Goal: Navigation & Orientation: Find specific page/section

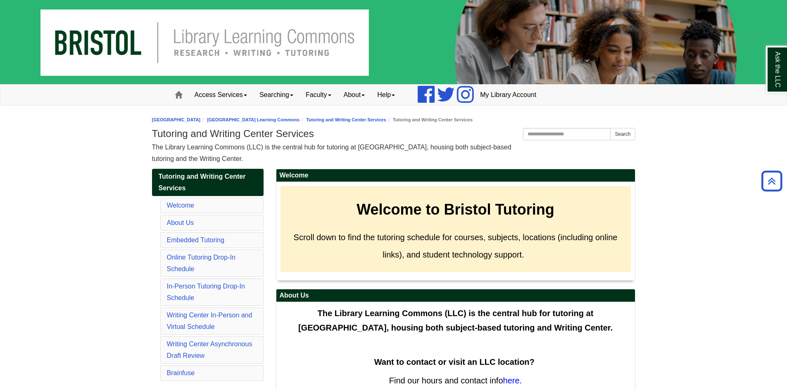
scroll to position [3353, 0]
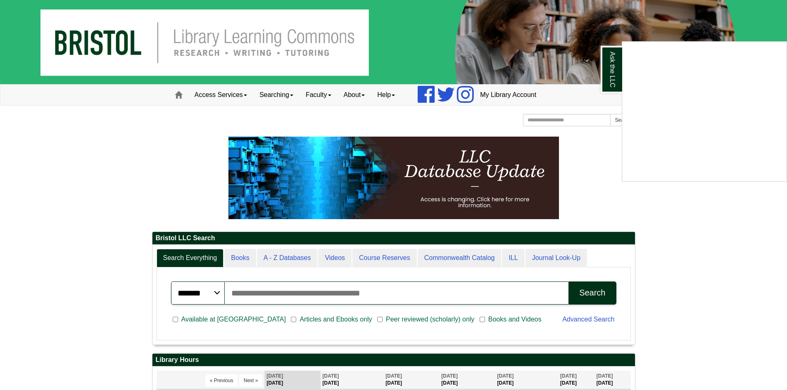
click at [391, 97] on div "Ask the LLC" at bounding box center [393, 195] width 787 height 390
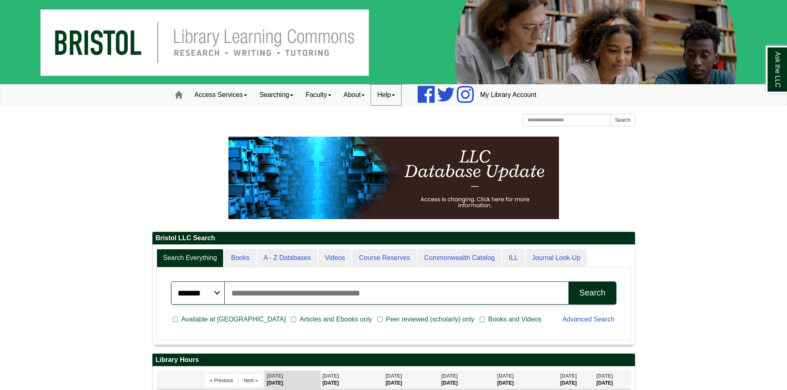
click at [401, 95] on link "Help" at bounding box center [386, 95] width 30 height 21
click at [363, 96] on link "About" at bounding box center [354, 95] width 34 height 21
click at [379, 122] on link "Hours & Locations" at bounding box center [371, 122] width 66 height 10
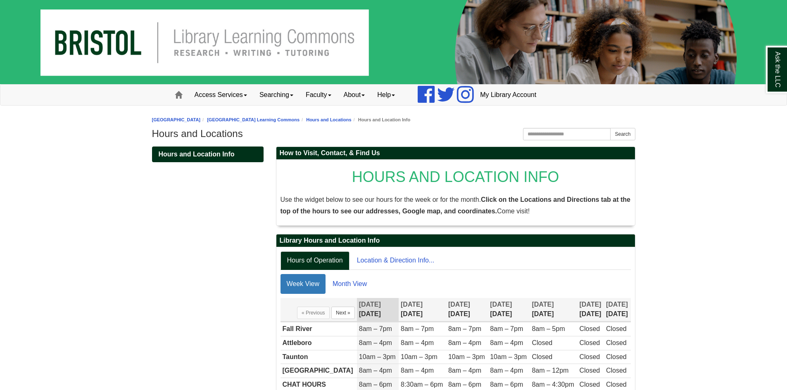
scroll to position [44, 0]
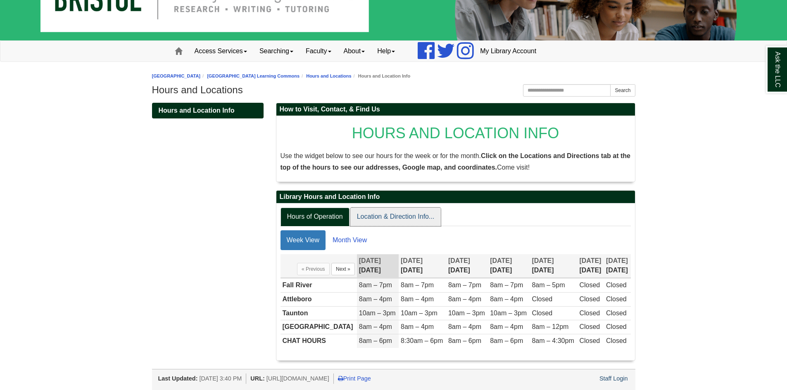
click at [392, 218] on link "Location & Direction Info..." at bounding box center [395, 217] width 91 height 19
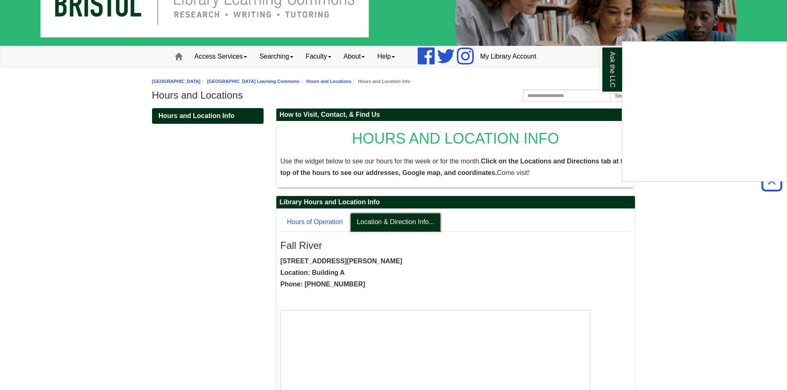
scroll to position [0, 0]
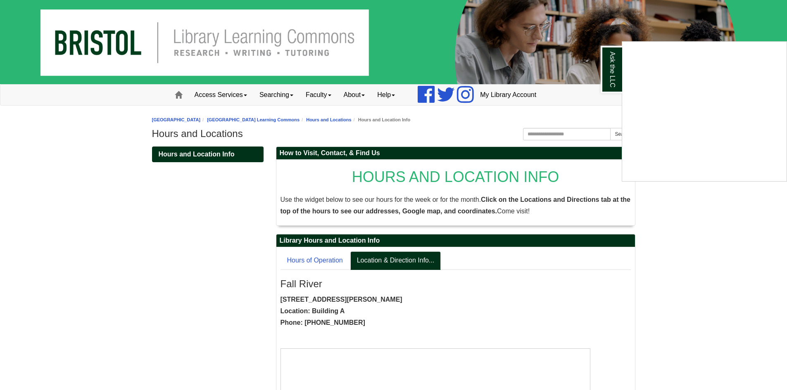
click at [174, 95] on div "Ask the LLC" at bounding box center [393, 195] width 787 height 390
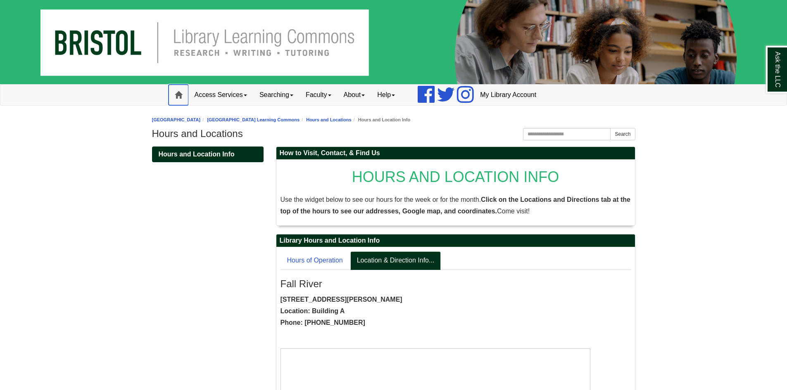
click at [180, 95] on span at bounding box center [178, 94] width 7 height 7
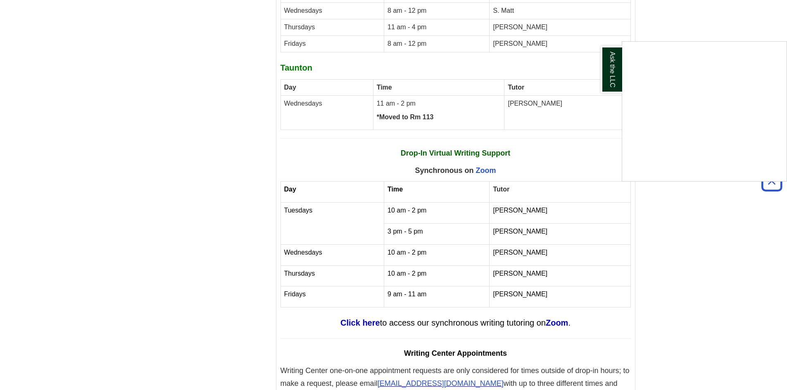
scroll to position [2981, 0]
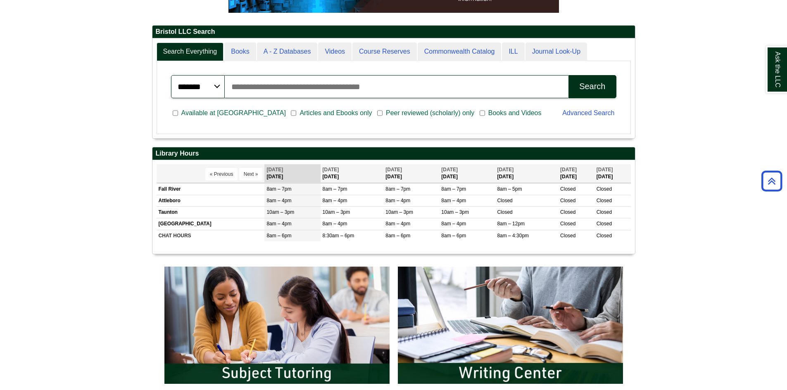
drag, startPoint x: 645, startPoint y: 141, endPoint x: 133, endPoint y: 144, distance: 512.2
click at [133, 144] on body "Skip to Main Content Toggle navigation Home Access Services Access Services Pol…" at bounding box center [393, 321] width 787 height 1056
click at [124, 143] on body "Skip to Main Content Toggle navigation Home Access Services Access Services Pol…" at bounding box center [393, 321] width 787 height 1056
drag, startPoint x: 128, startPoint y: 143, endPoint x: 682, endPoint y: 279, distance: 569.5
click at [634, 297] on body "Skip to Main Content Toggle navigation Home Access Services Access Services Pol…" at bounding box center [393, 321] width 787 height 1056
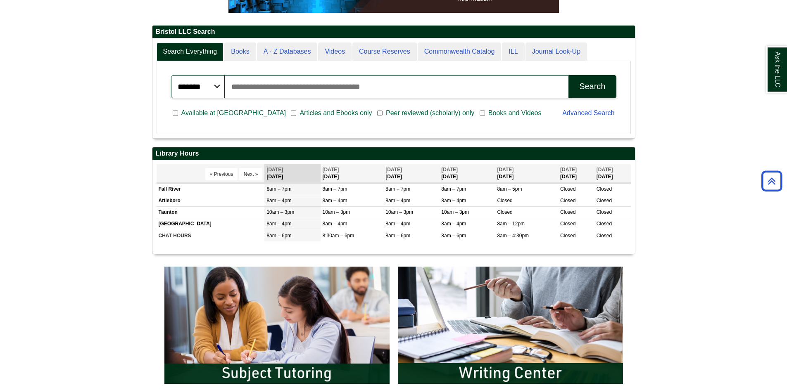
click at [705, 272] on body "Skip to Main Content Toggle navigation Home Access Services Access Services Pol…" at bounding box center [393, 321] width 787 height 1056
